Goal: Information Seeking & Learning: Compare options

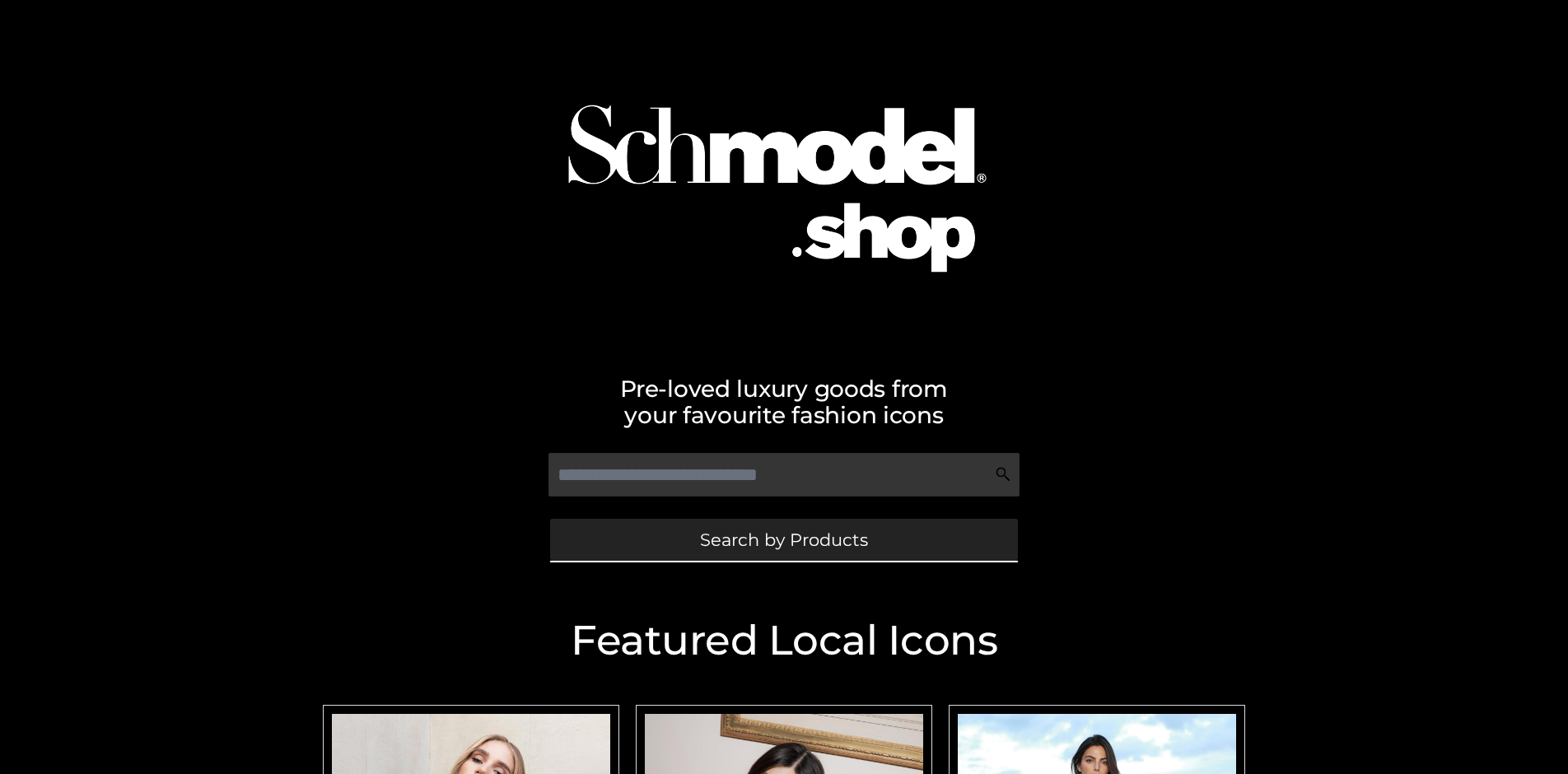
click at [783, 539] on span "Search by Products" at bounding box center [784, 540] width 168 height 18
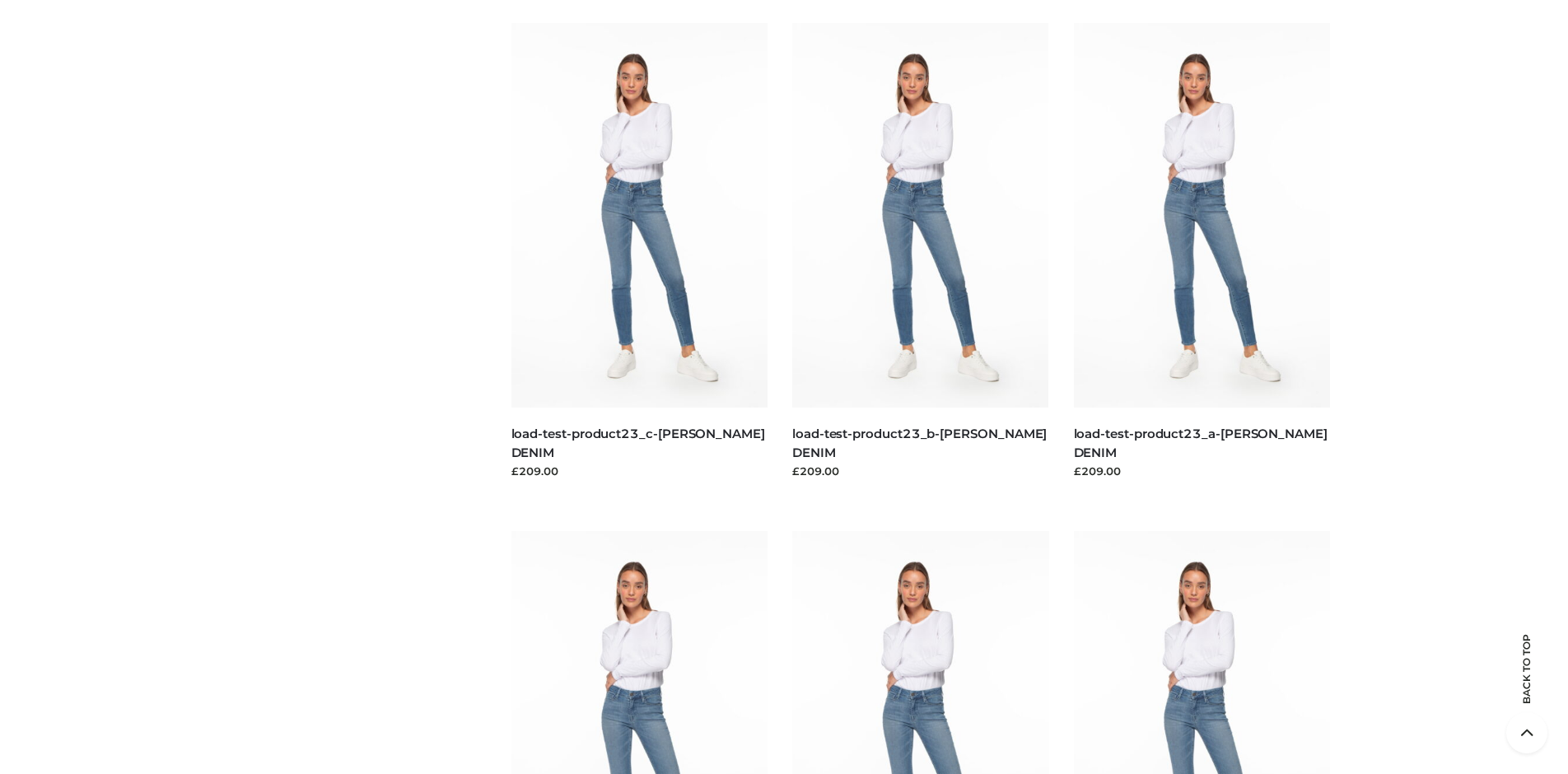
scroll to position [3543, 0]
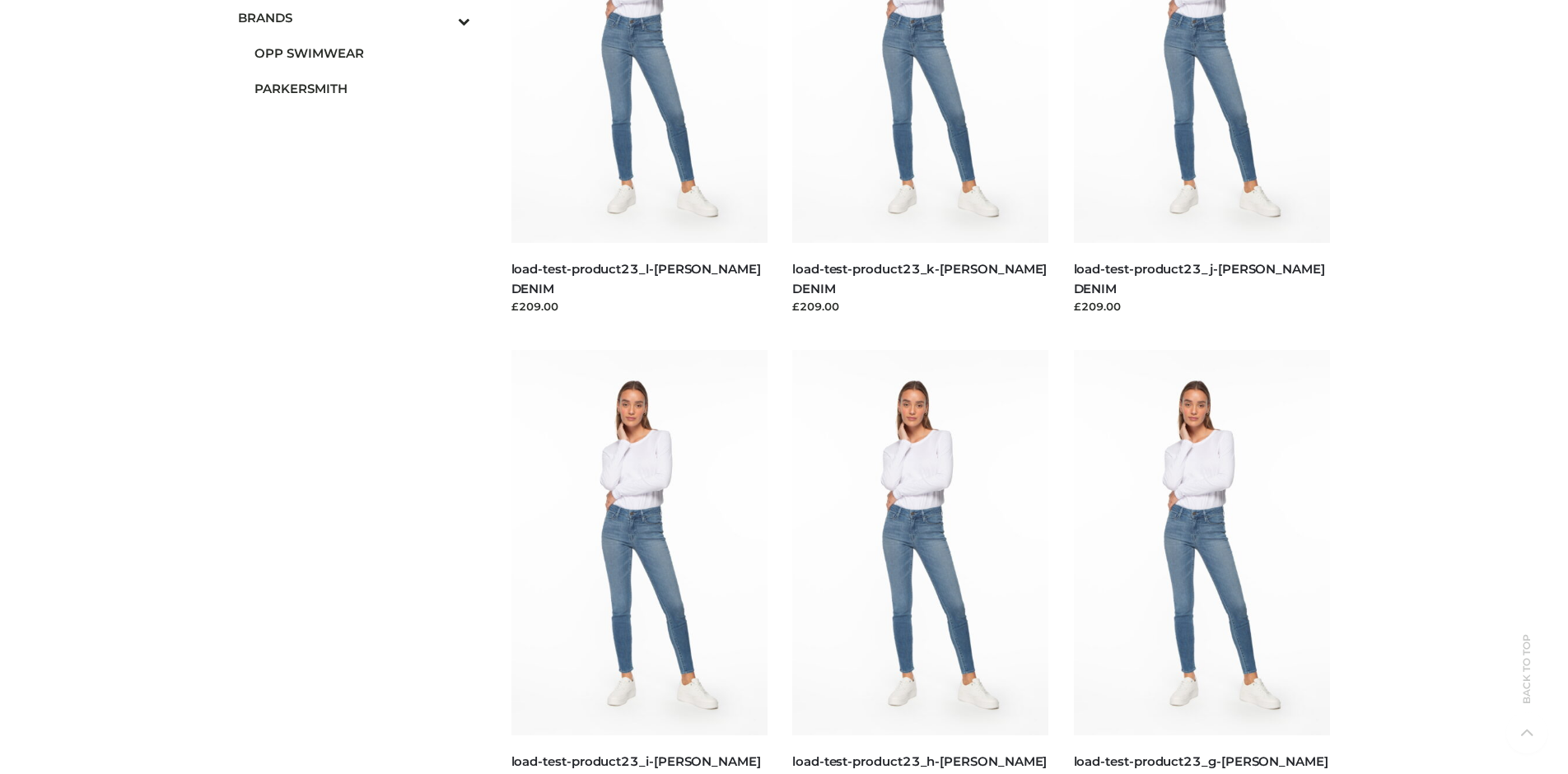
click at [362, 89] on span "PARKERSMITH" at bounding box center [362, 88] width 215 height 19
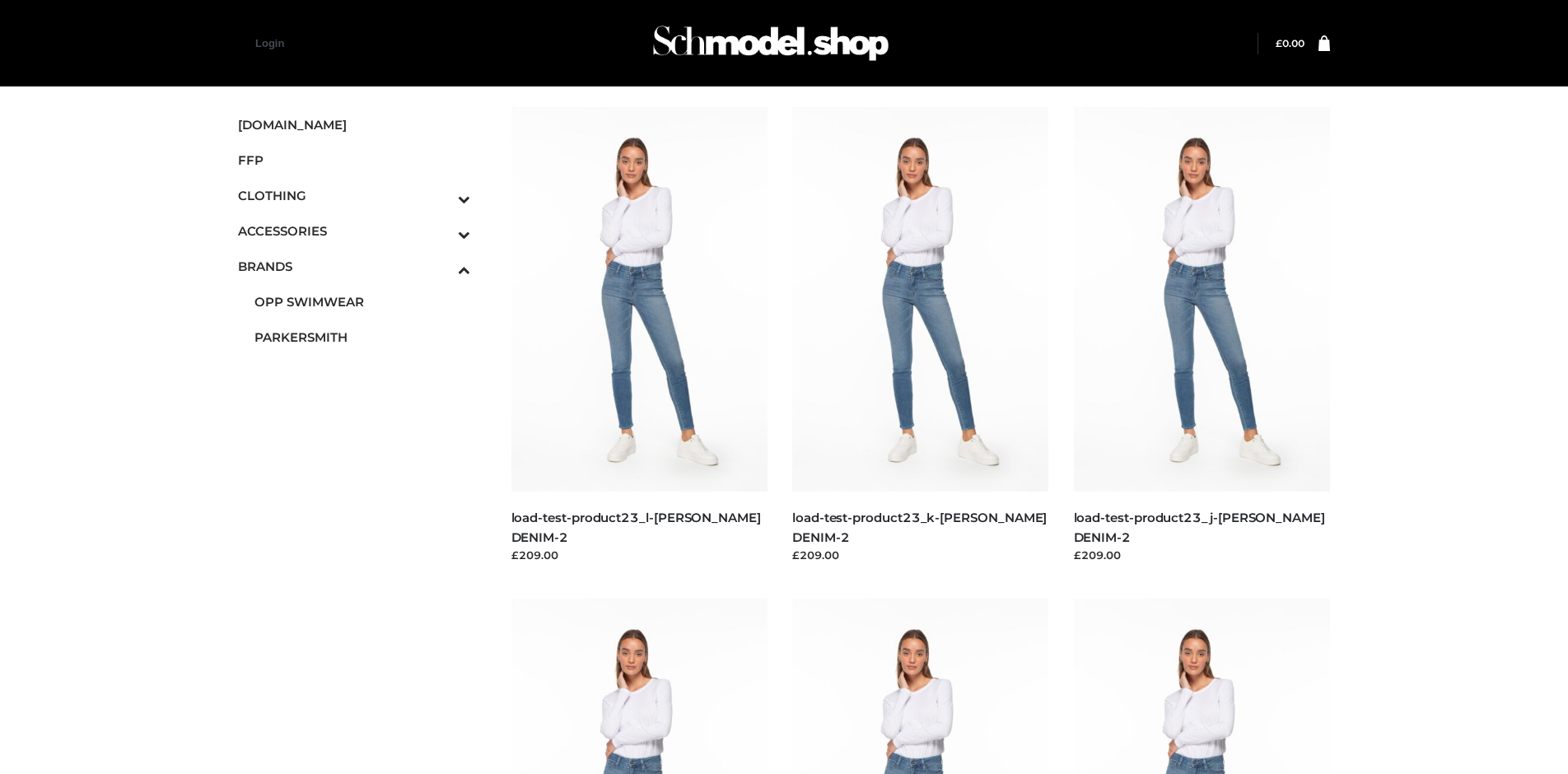
scroll to position [776, 0]
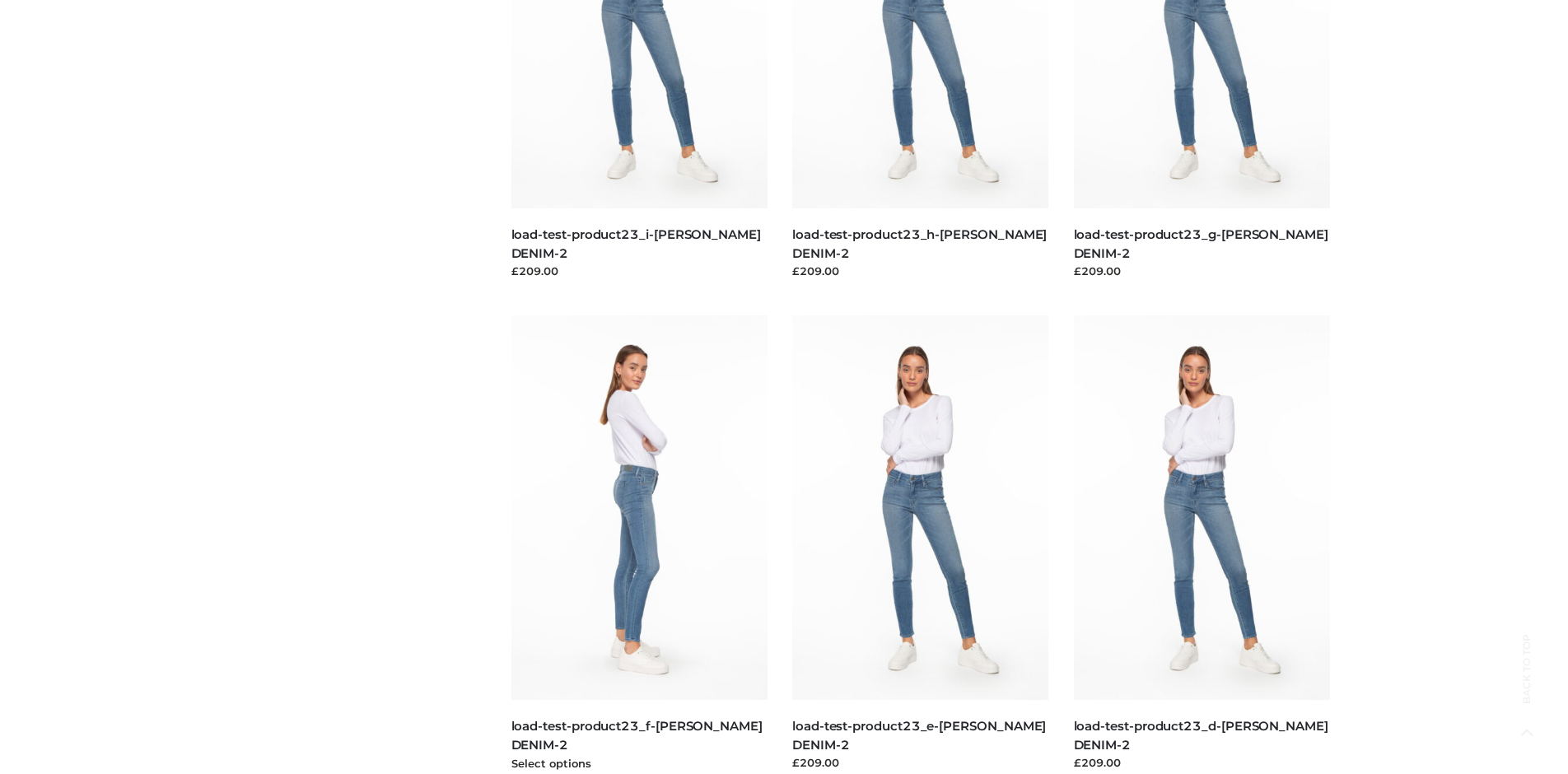
click at [639, 544] on img at bounding box center [639, 507] width 257 height 385
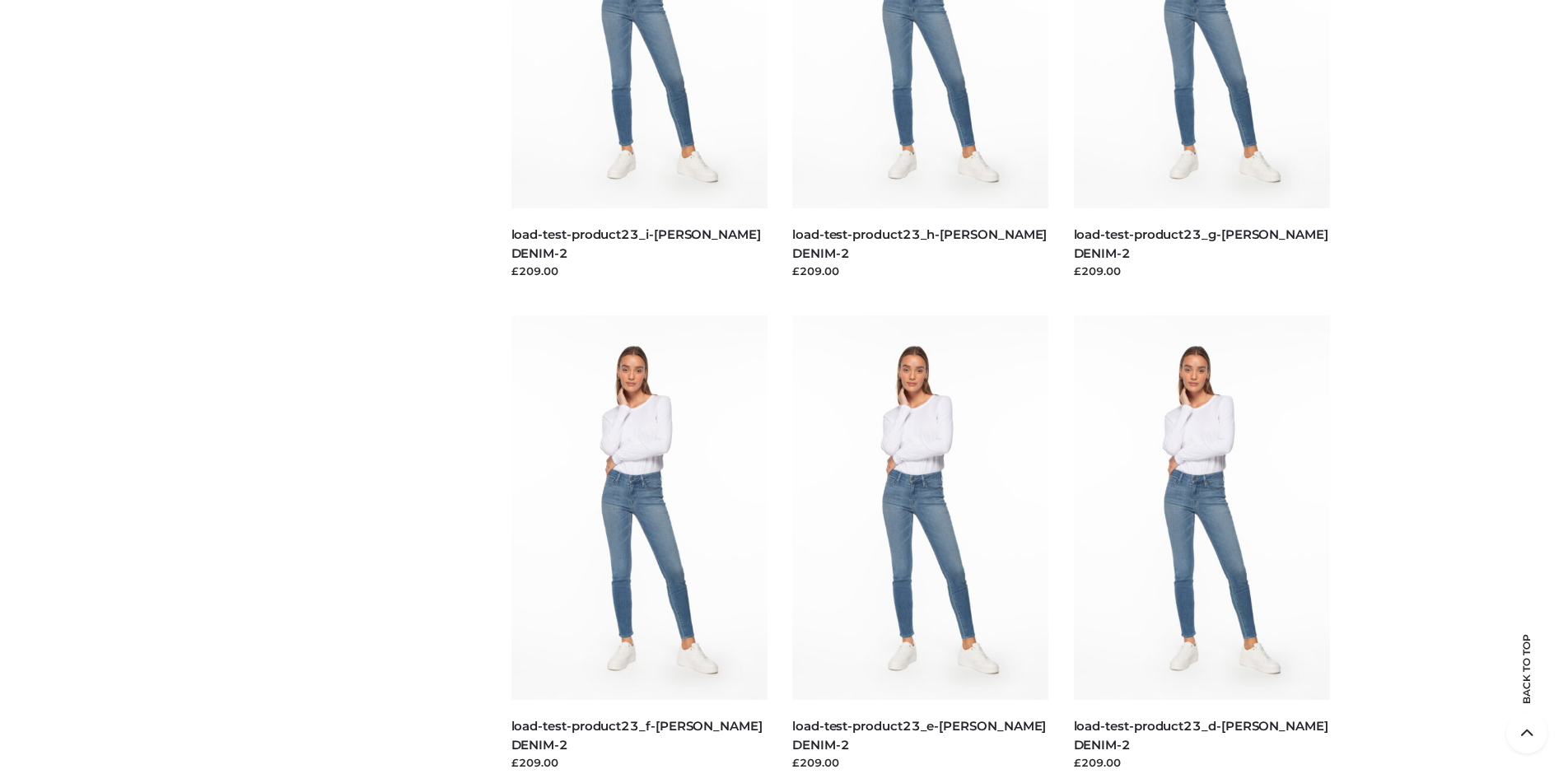
scroll to position [1268, 0]
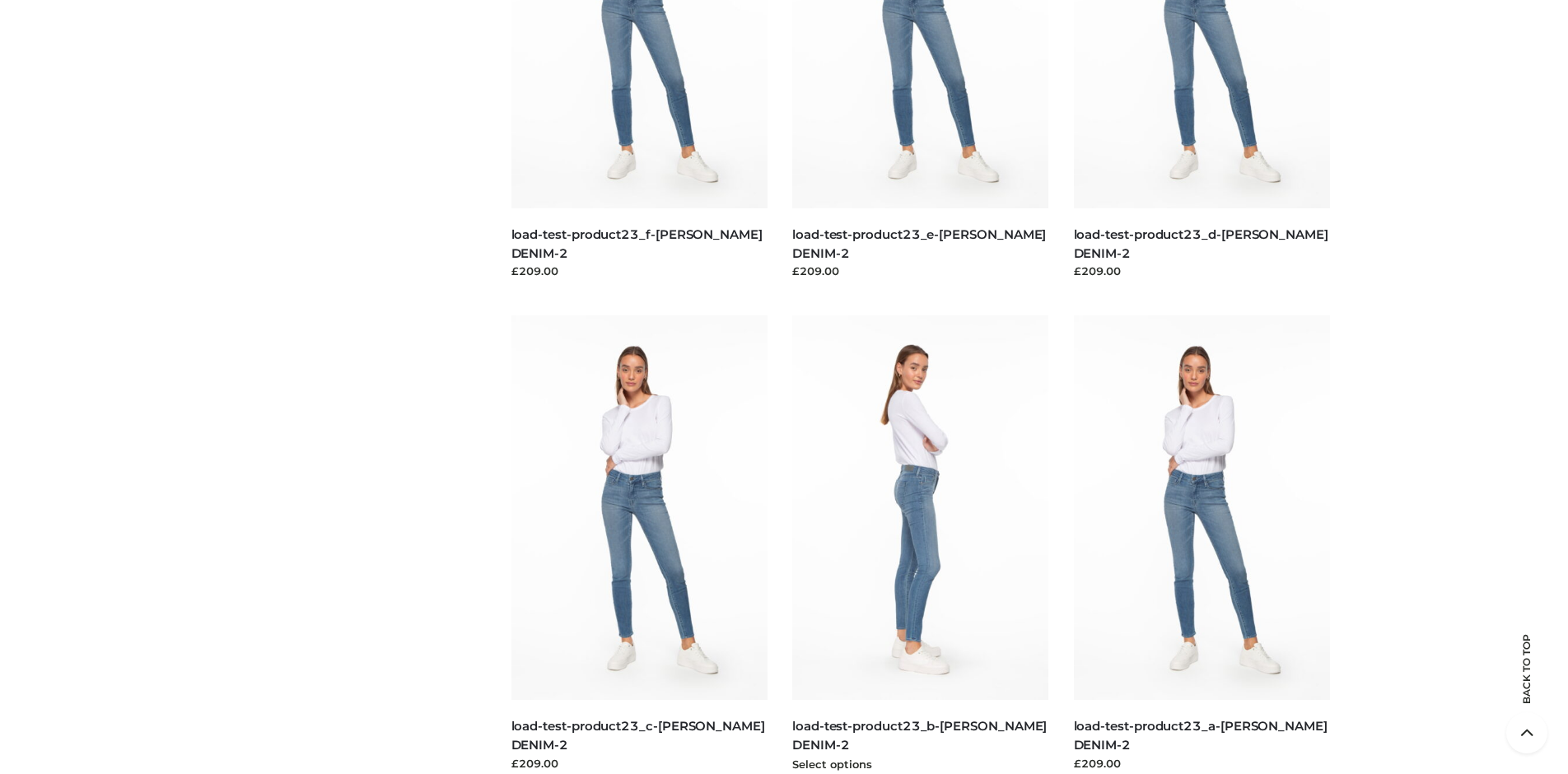
click at [920, 544] on img at bounding box center [920, 507] width 257 height 385
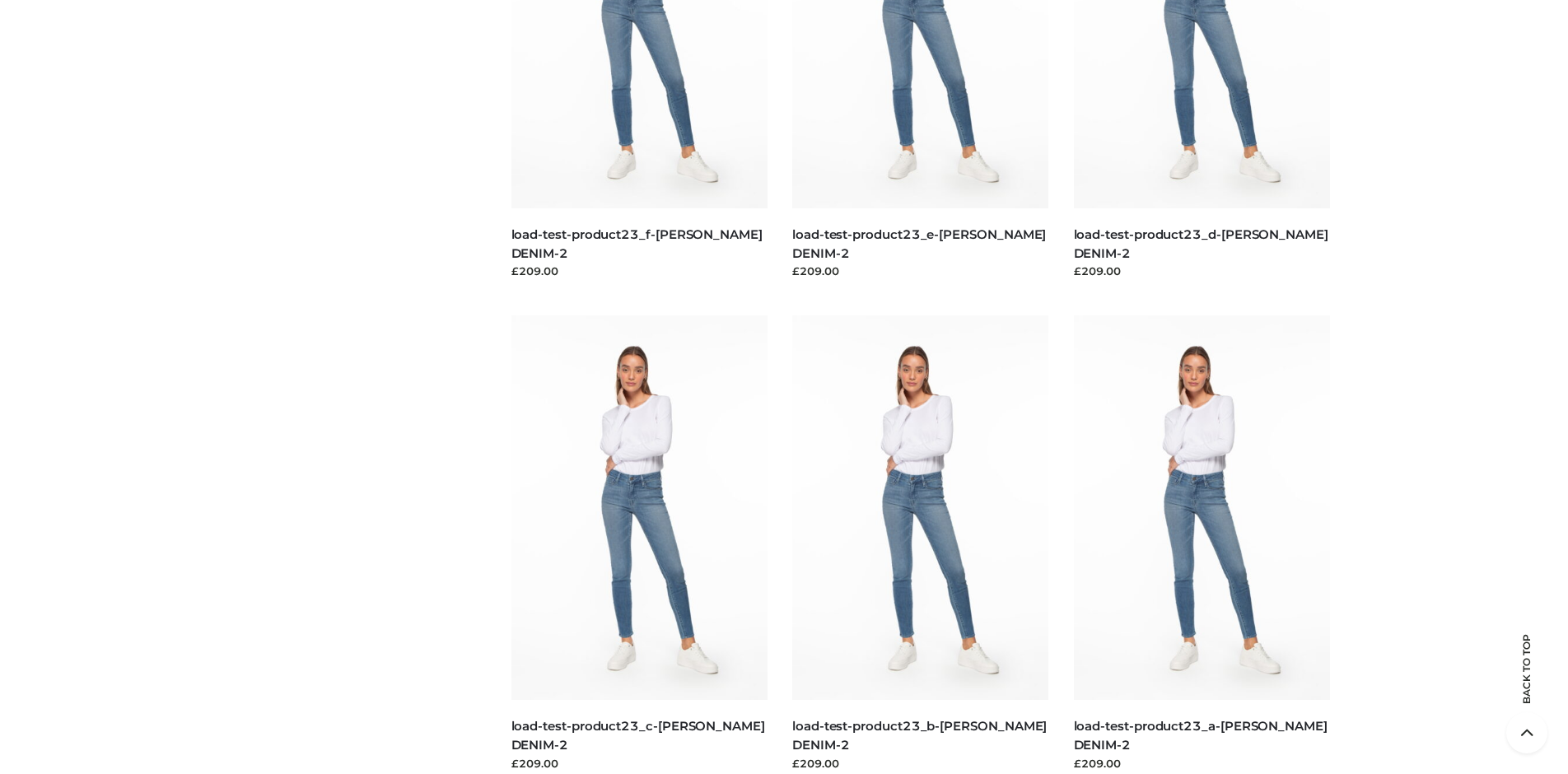
scroll to position [0, 0]
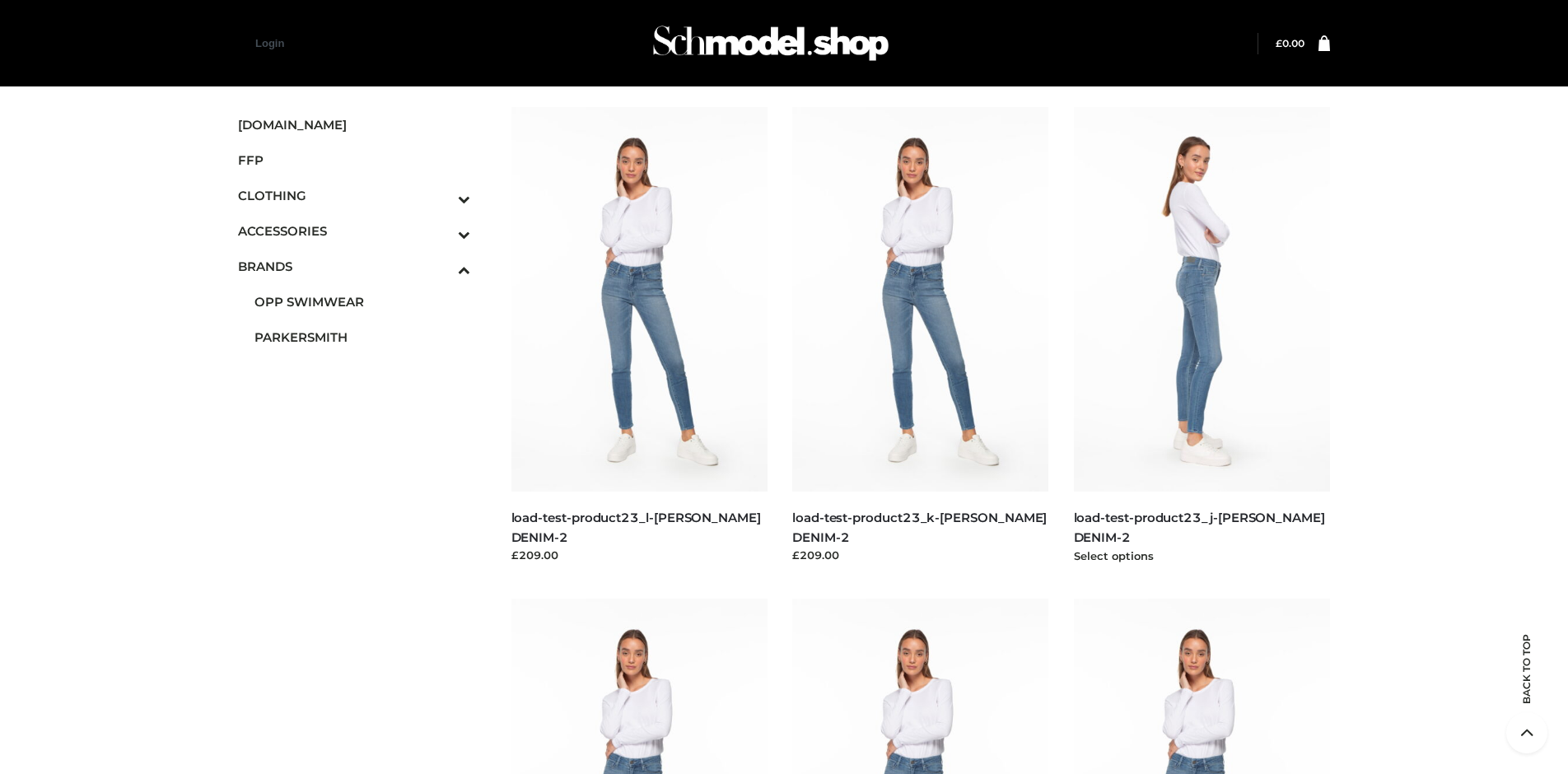
click at [1202, 336] on img at bounding box center [1202, 299] width 257 height 385
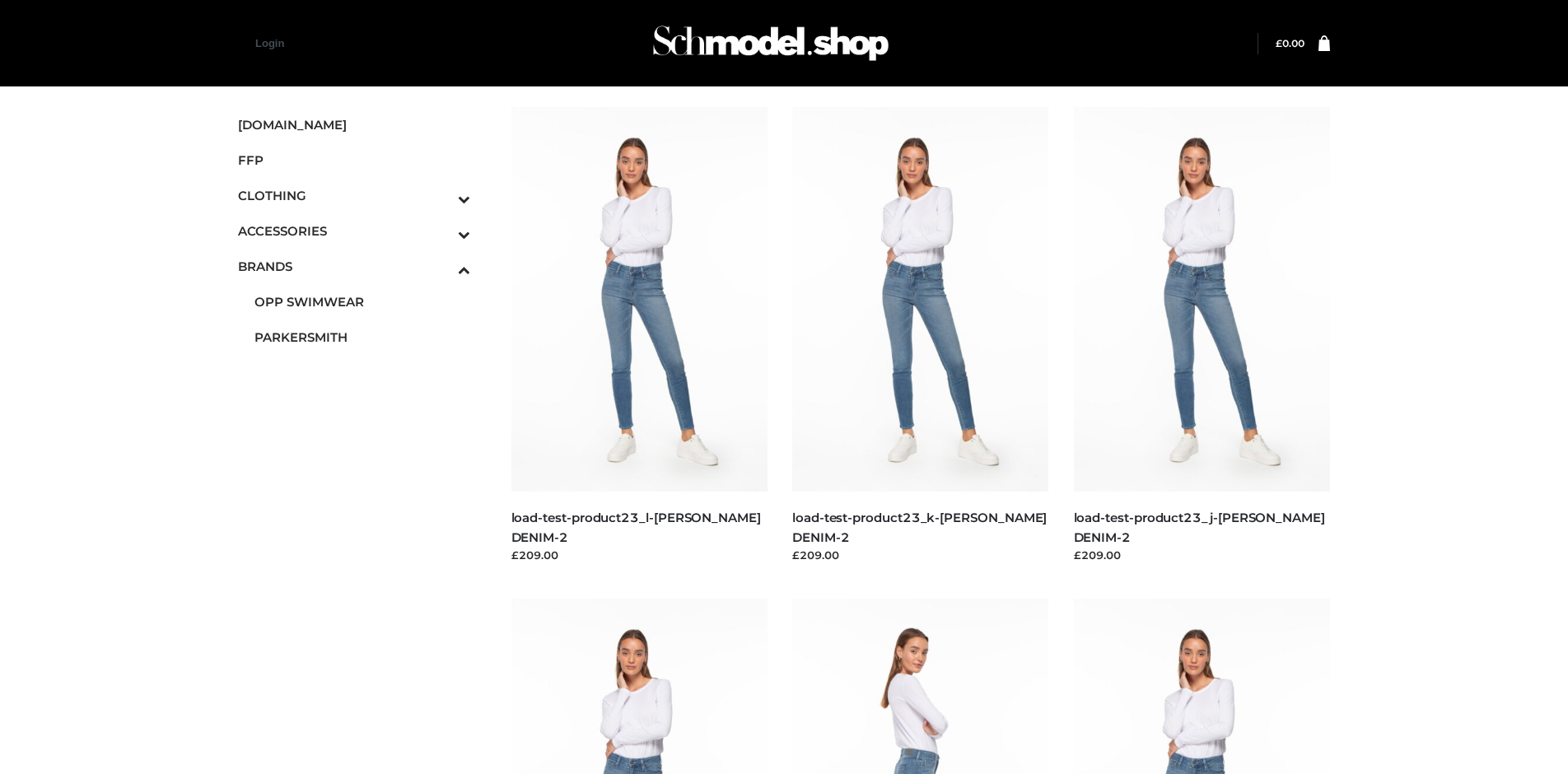
click at [441, 195] on icon "Toggle Submenu" at bounding box center [379, 199] width 185 height 19
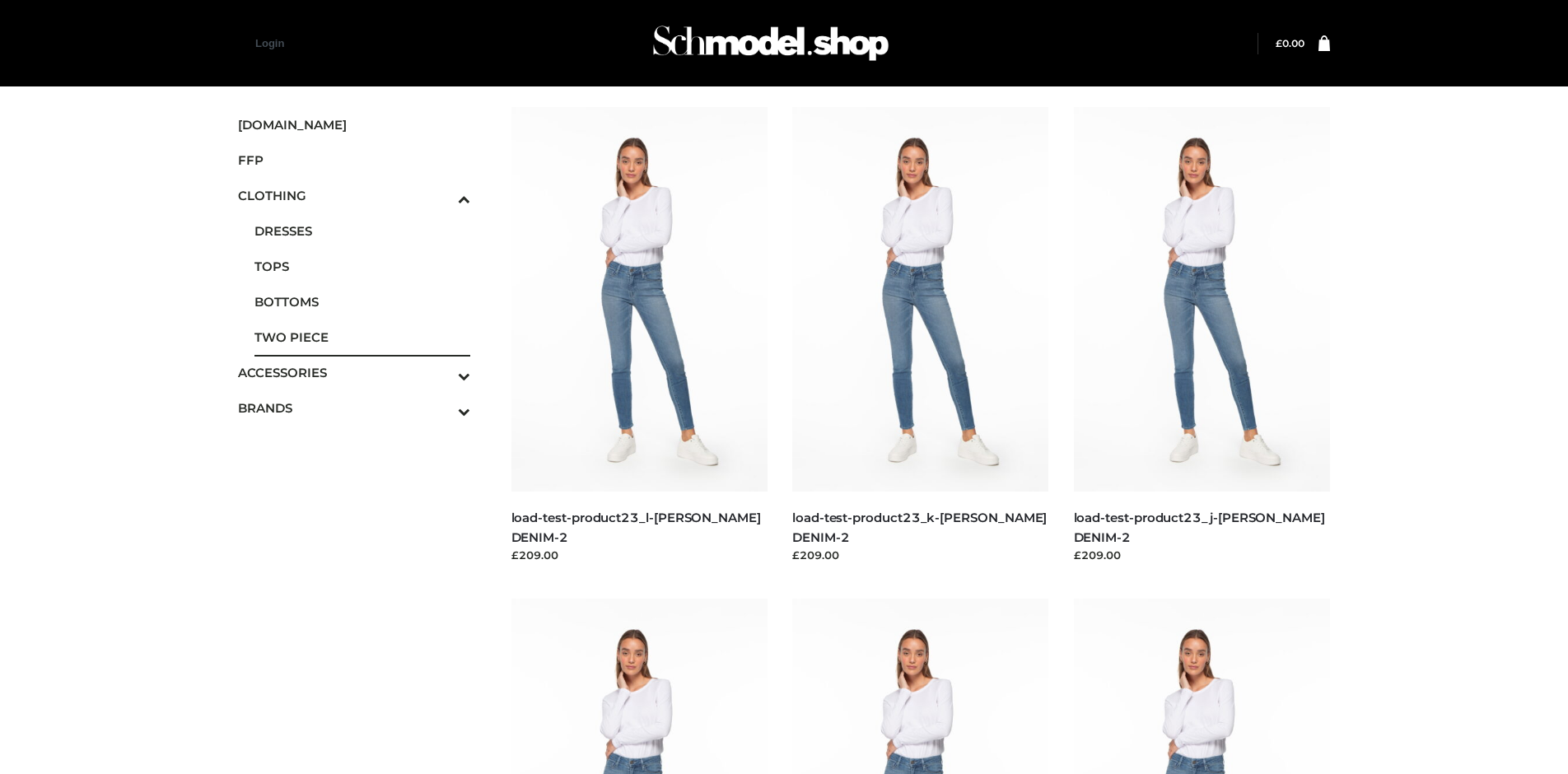
click at [362, 336] on span "TWO PIECE" at bounding box center [362, 336] width 215 height 19
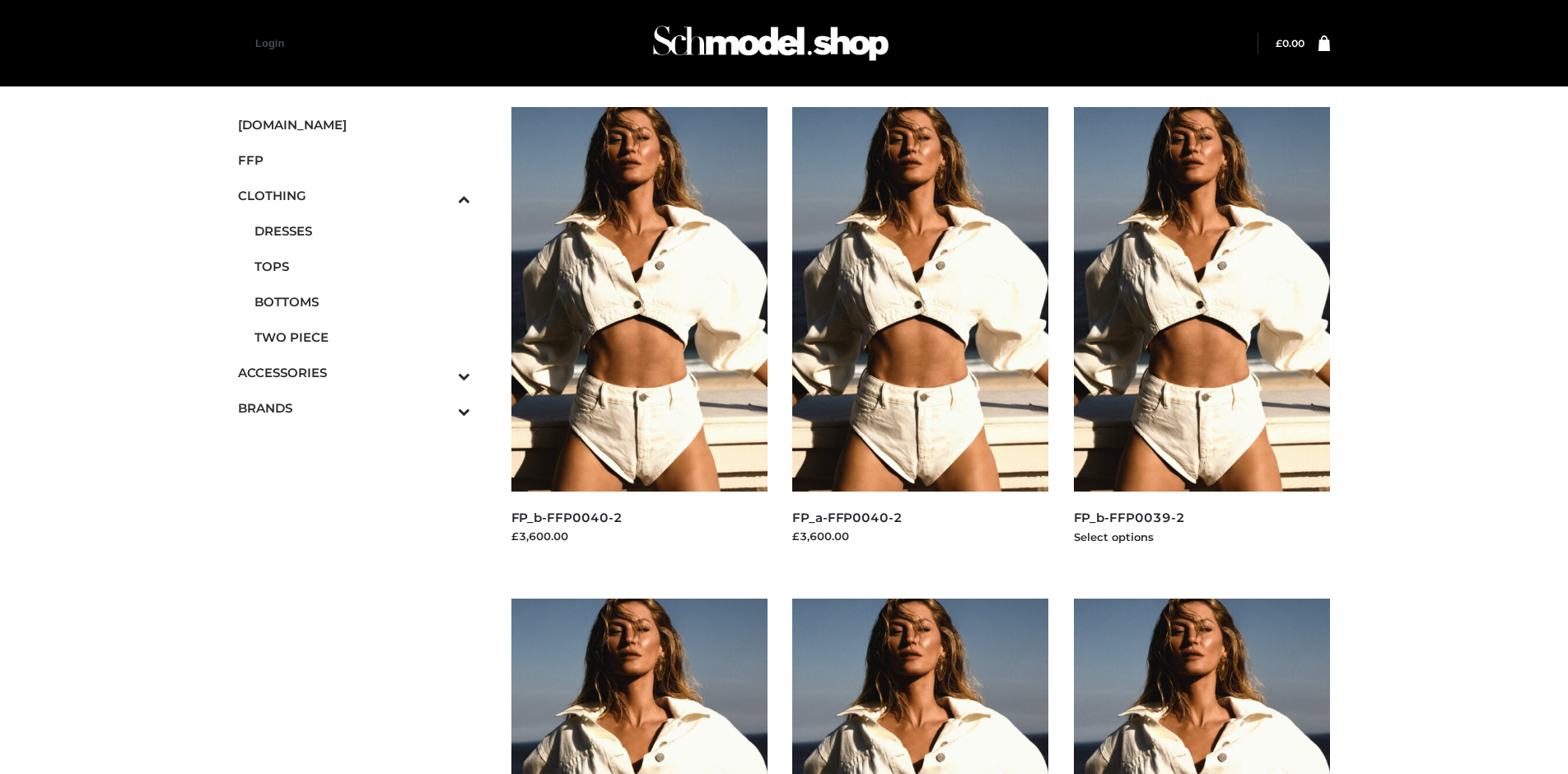
click at [1202, 336] on img at bounding box center [1202, 299] width 257 height 385
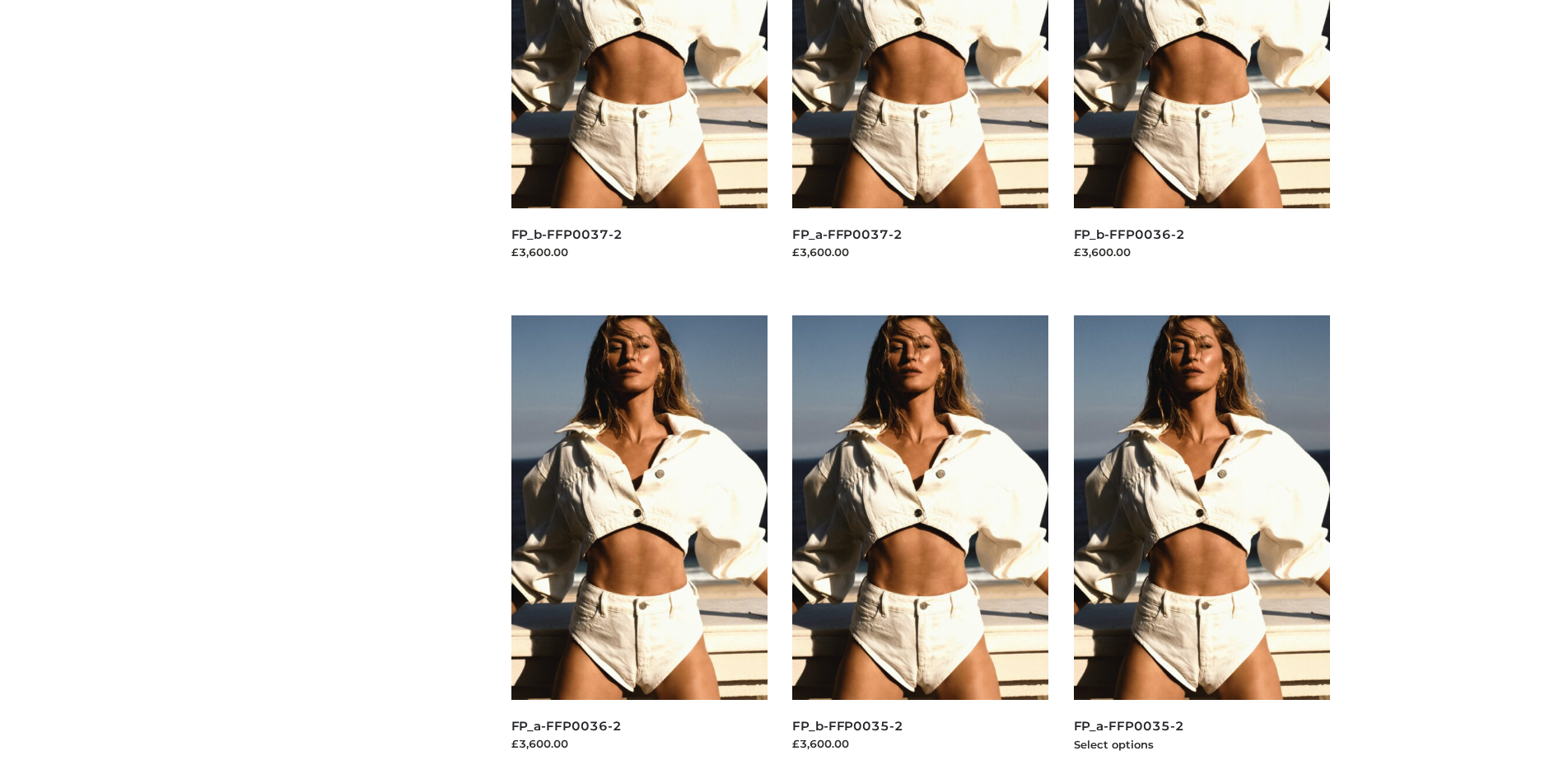
click at [1202, 544] on img at bounding box center [1202, 507] width 257 height 385
click at [920, 544] on img at bounding box center [920, 507] width 257 height 385
click at [1202, 544] on img at bounding box center [1202, 507] width 257 height 385
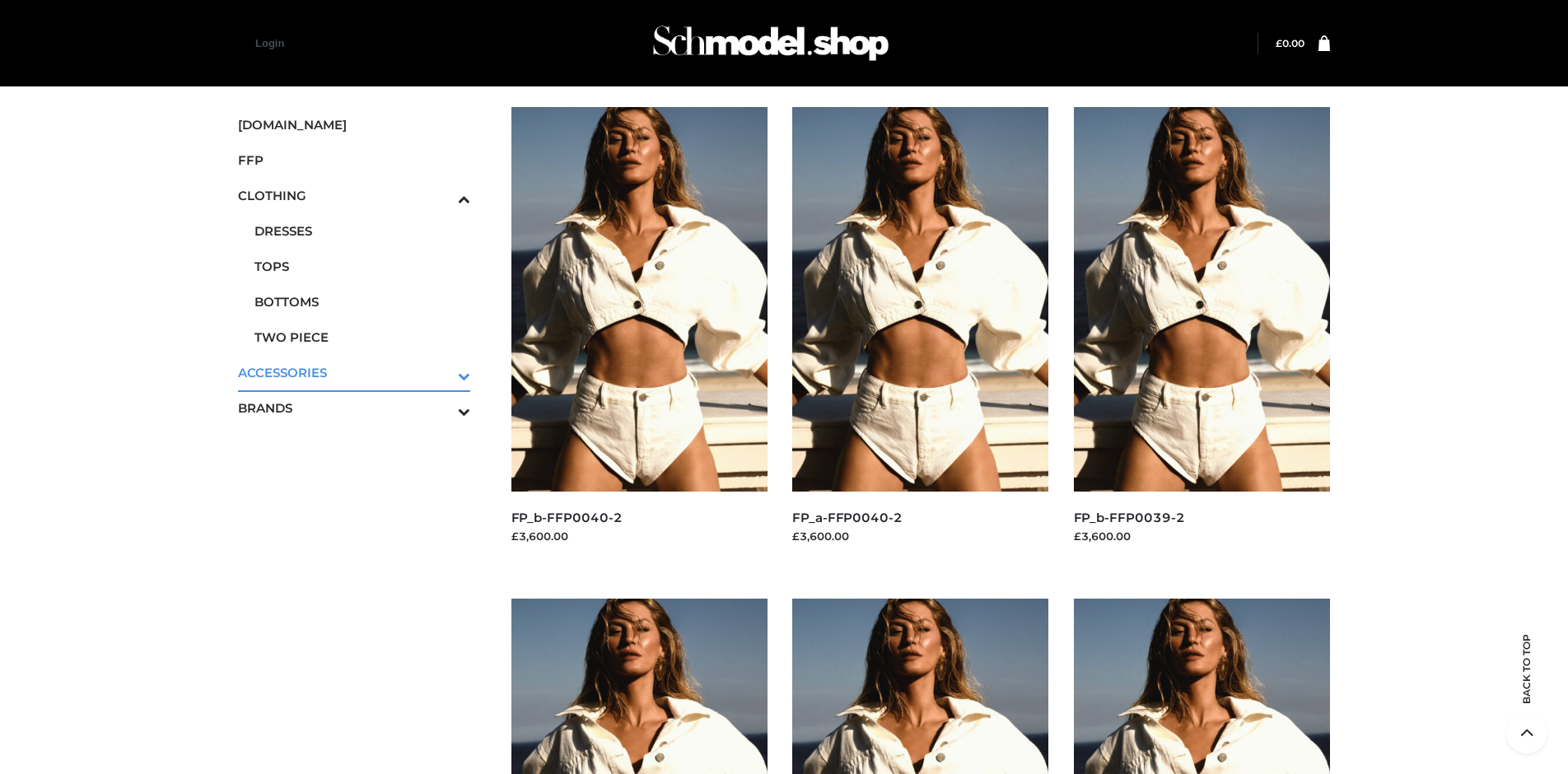
click at [441, 372] on icon "Toggle Submenu" at bounding box center [379, 376] width 185 height 19
click at [0, 0] on span "BAGS" at bounding box center [0, 0] width 0 height 0
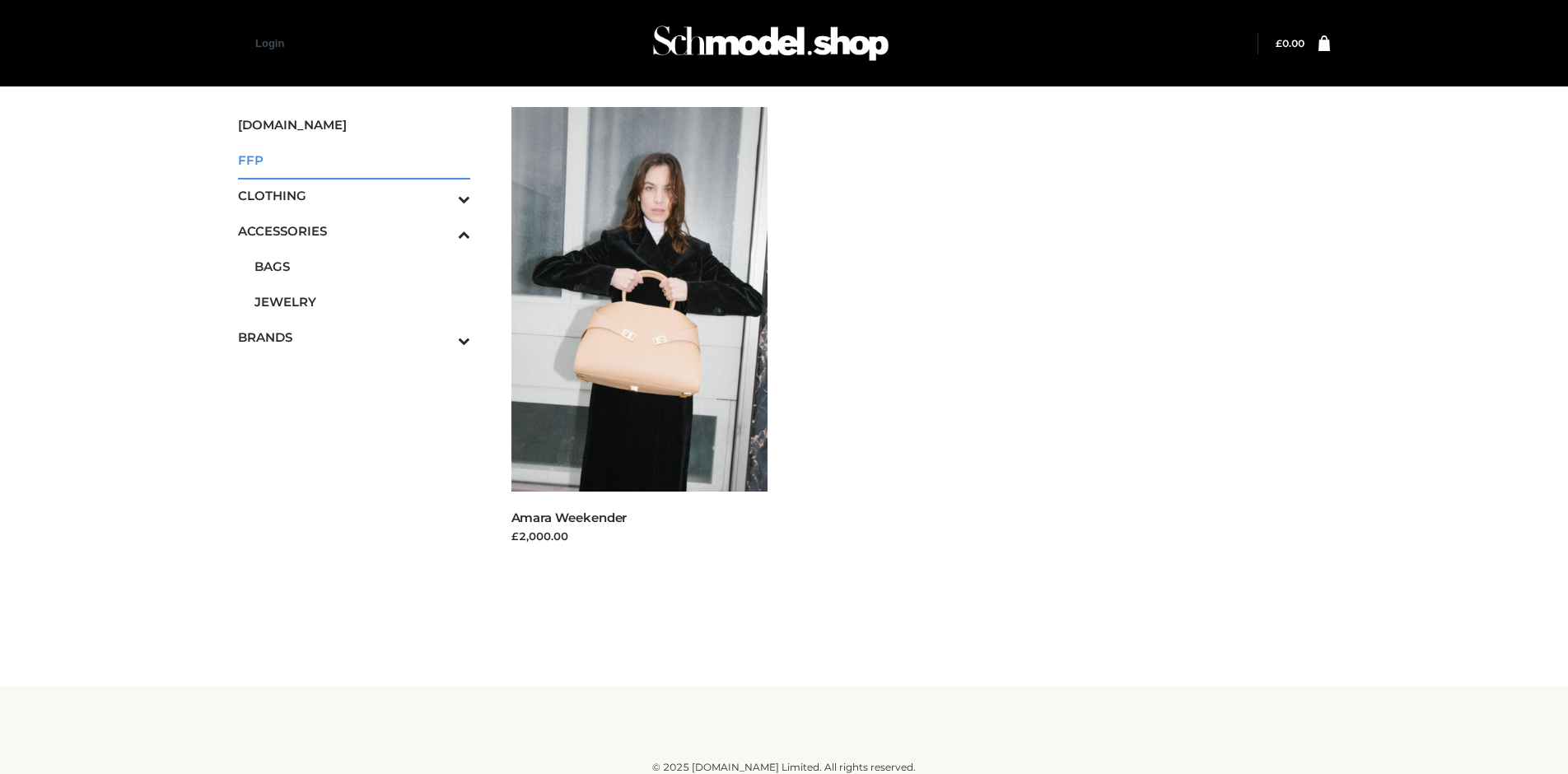
click at [353, 159] on span "FFP" at bounding box center [354, 159] width 232 height 19
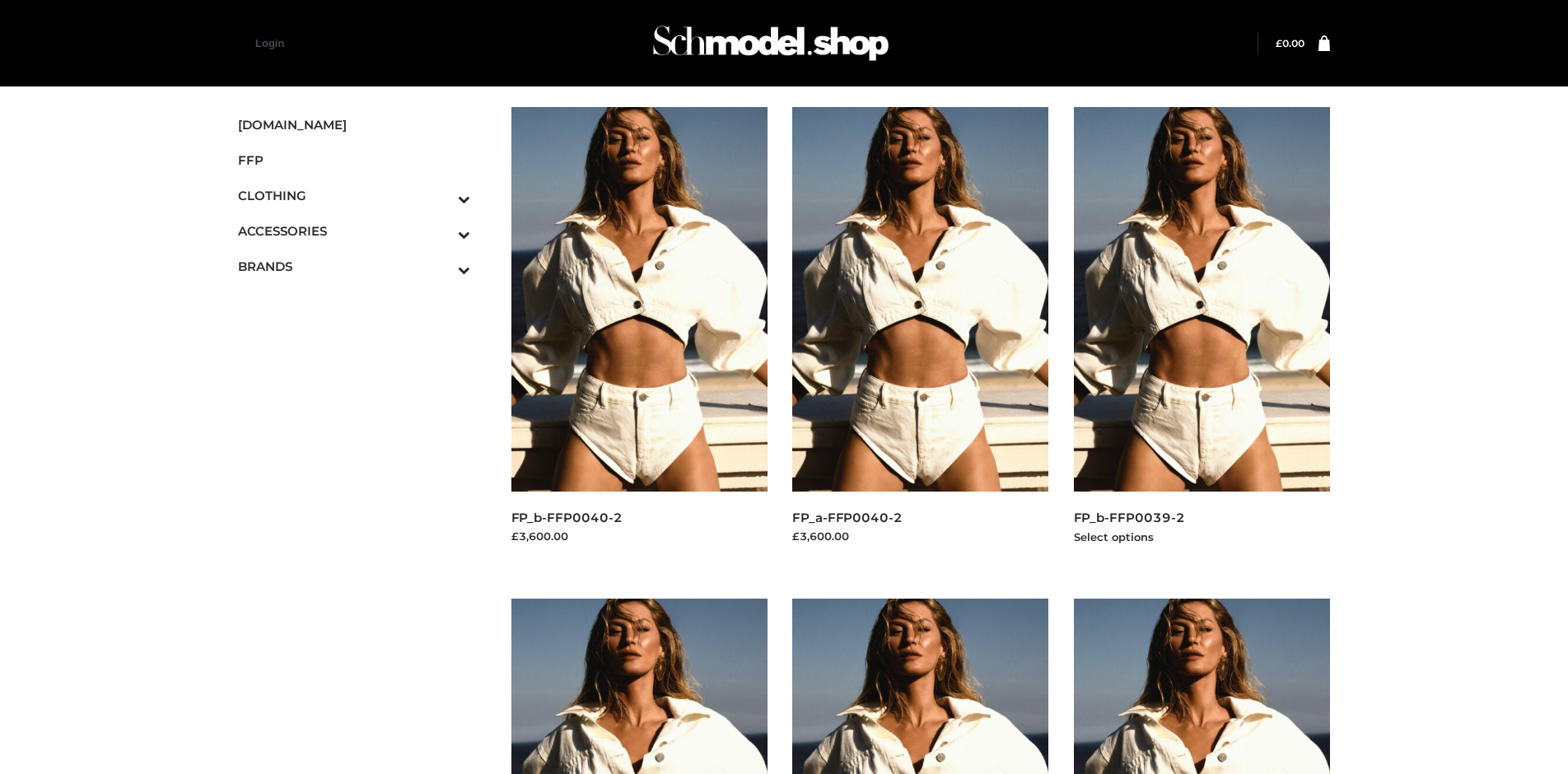
click at [1202, 336] on img at bounding box center [1202, 299] width 257 height 385
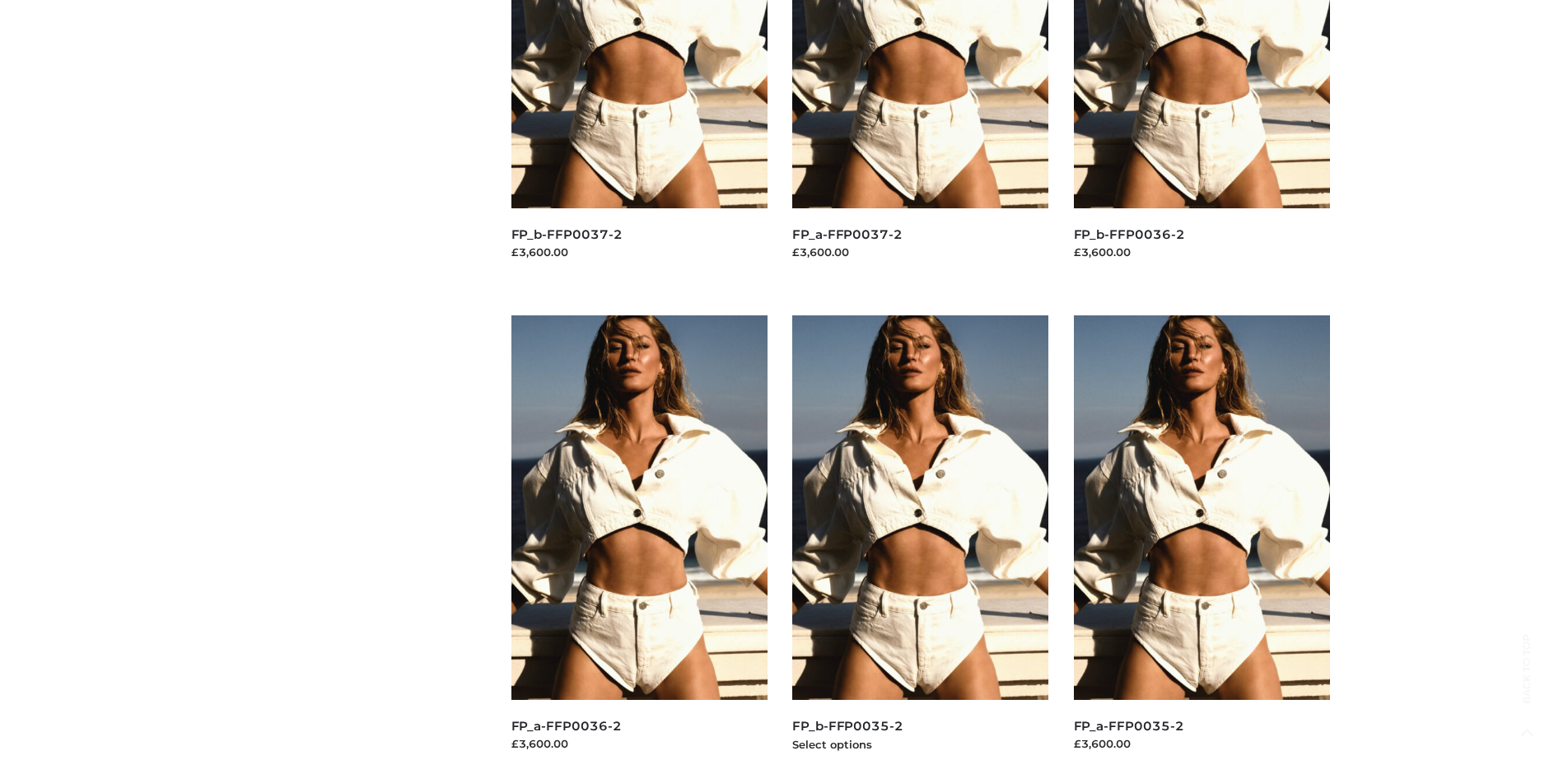
click at [920, 544] on img at bounding box center [920, 507] width 257 height 385
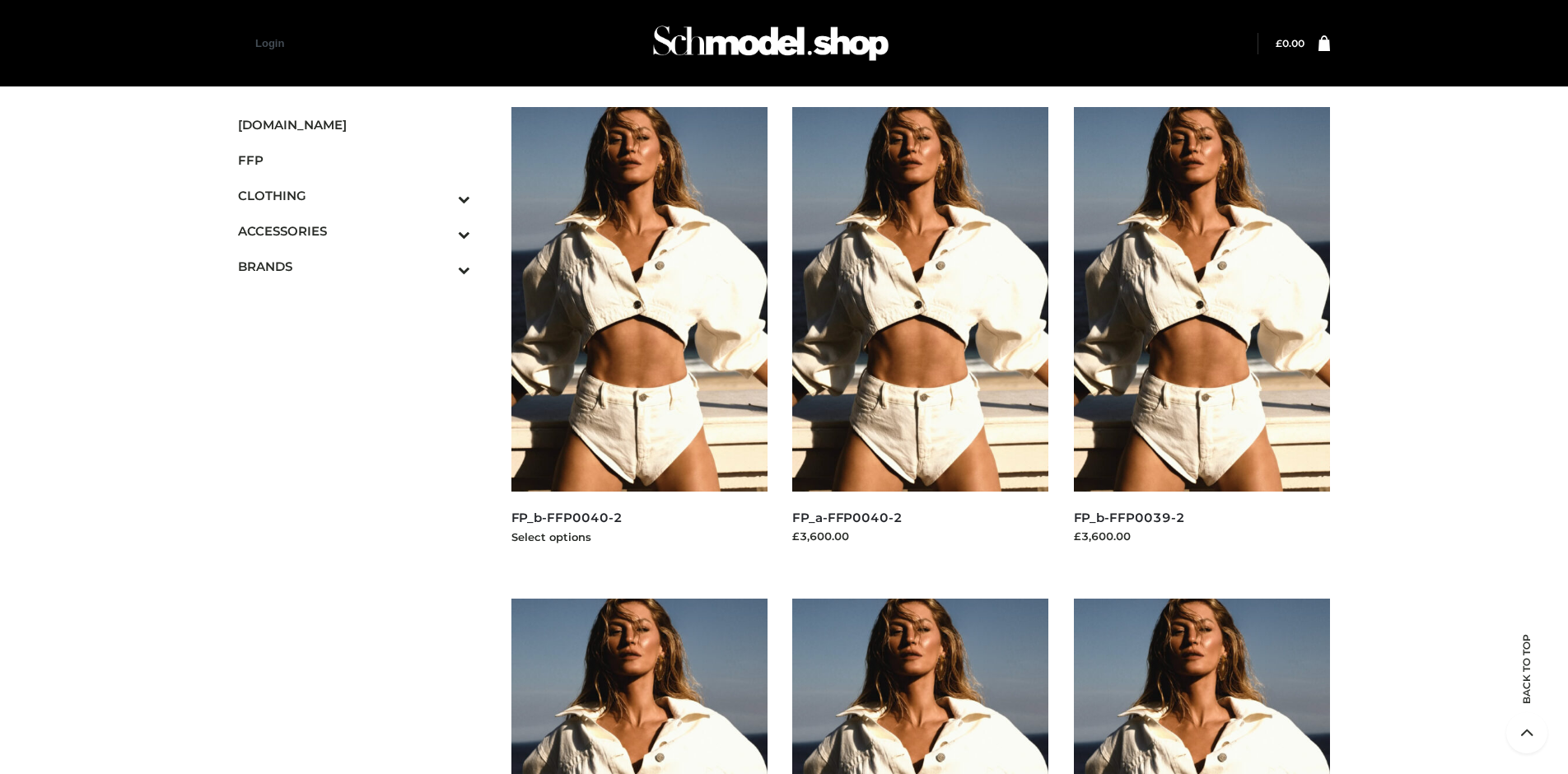
click at [639, 336] on img at bounding box center [639, 299] width 257 height 385
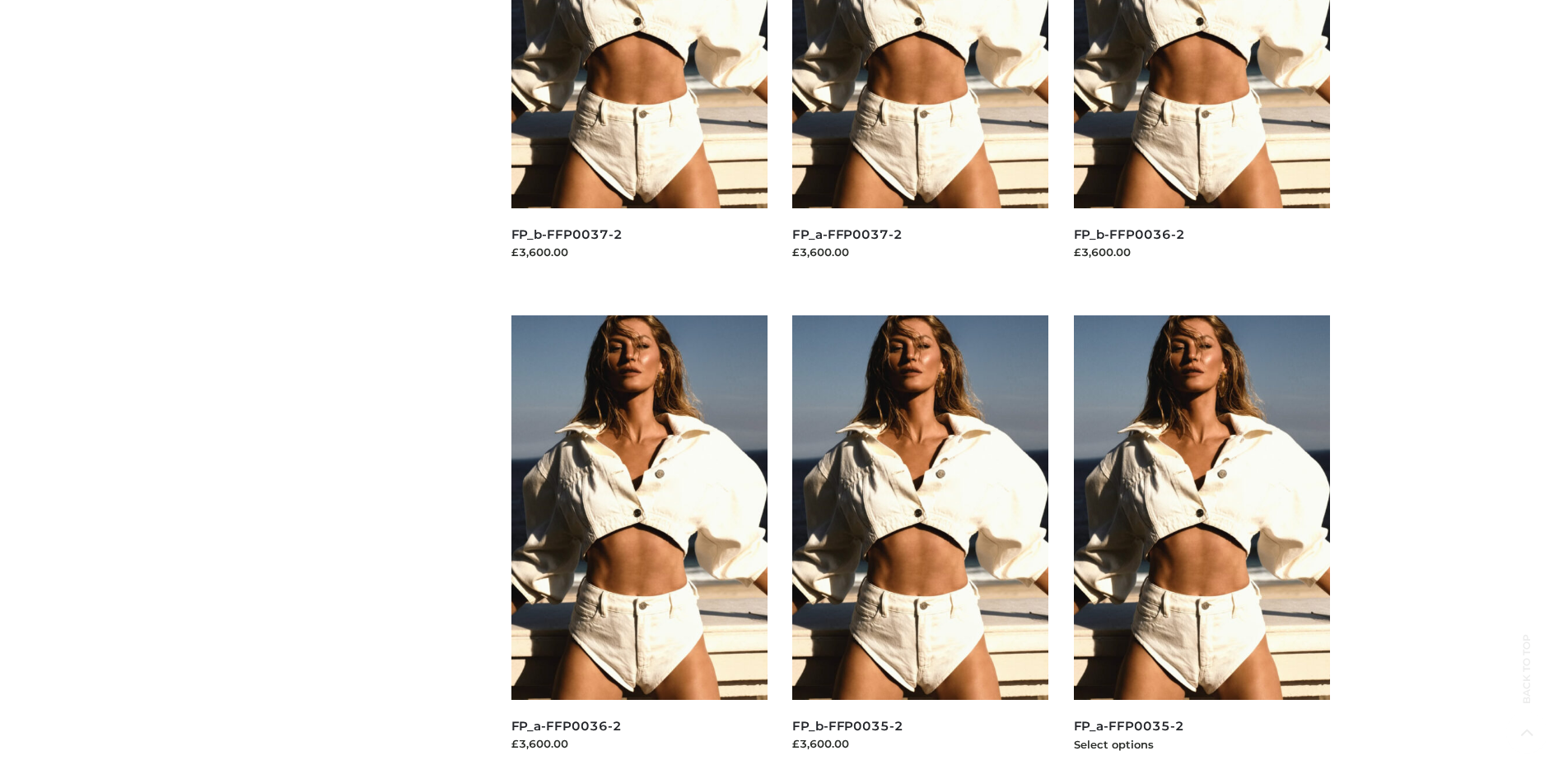
click at [1202, 544] on img at bounding box center [1202, 507] width 257 height 385
